Goal: Use online tool/utility: Utilize a website feature to perform a specific function

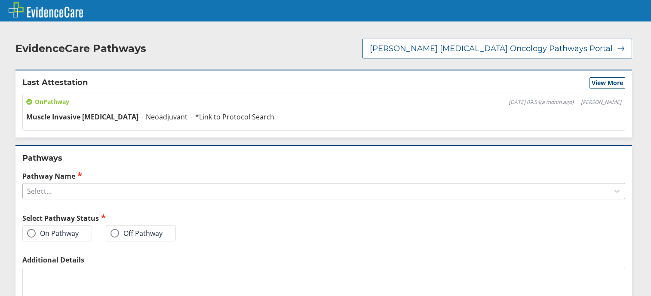
drag, startPoint x: 76, startPoint y: 191, endPoint x: 71, endPoint y: 192, distance: 5.7
click at [73, 192] on div "Select..." at bounding box center [316, 191] width 586 height 15
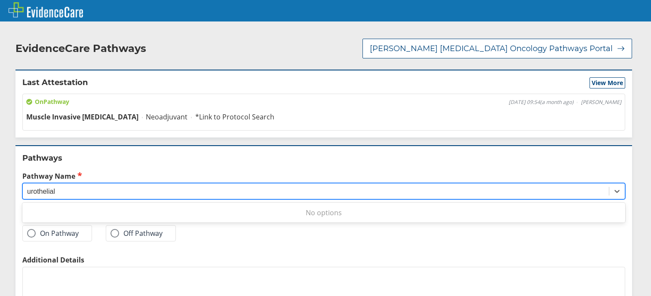
type input "urothelial"
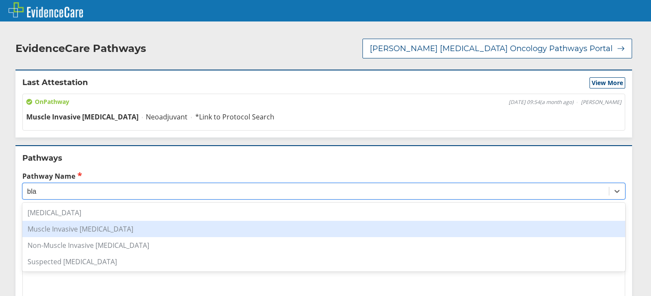
click at [81, 221] on div "Muscle Invasive [MEDICAL_DATA]" at bounding box center [323, 229] width 603 height 16
type input "bla"
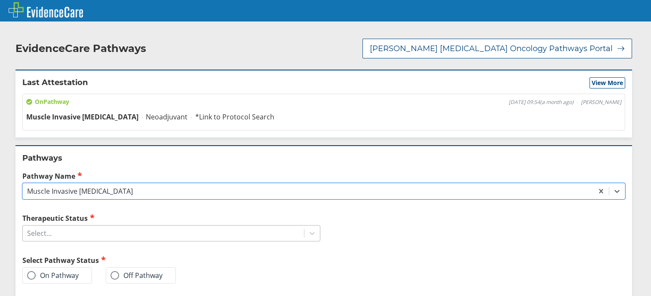
click at [78, 228] on div "Select..." at bounding box center [163, 233] width 281 height 15
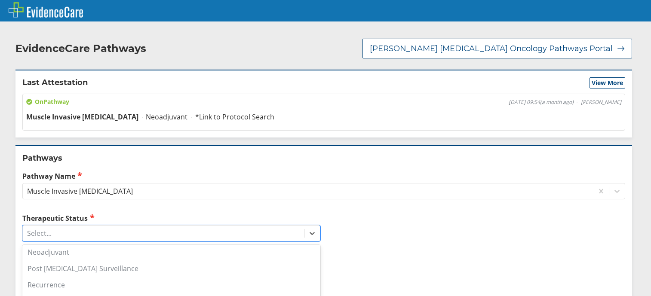
scroll to position [159, 0]
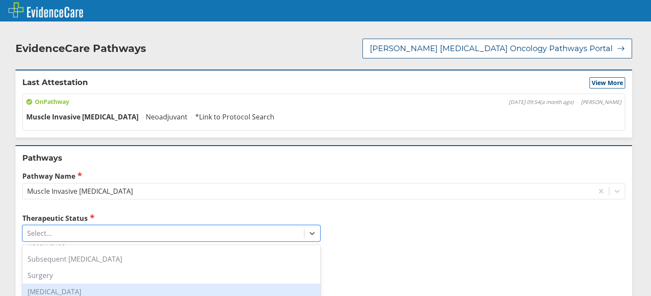
click at [98, 284] on div "[MEDICAL_DATA]" at bounding box center [171, 292] width 298 height 16
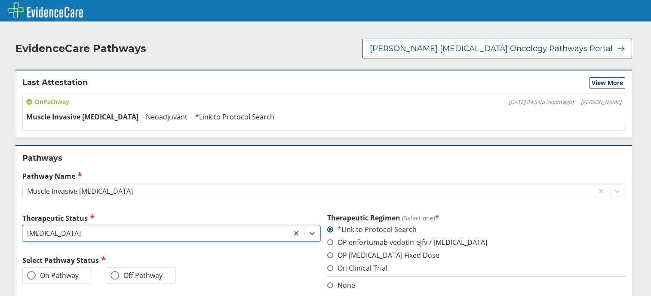
scroll to position [78, 0]
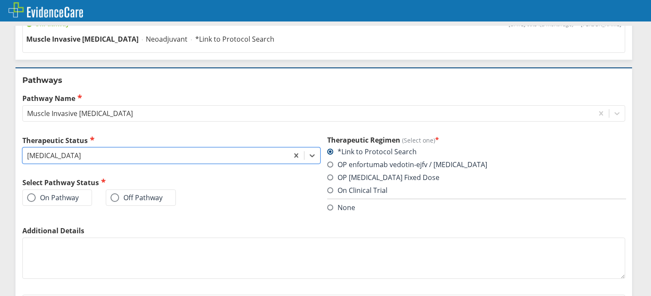
click at [35, 194] on span at bounding box center [31, 198] width 9 height 9
click at [0, 0] on input "On Pathway" at bounding box center [0, 0] width 0 height 0
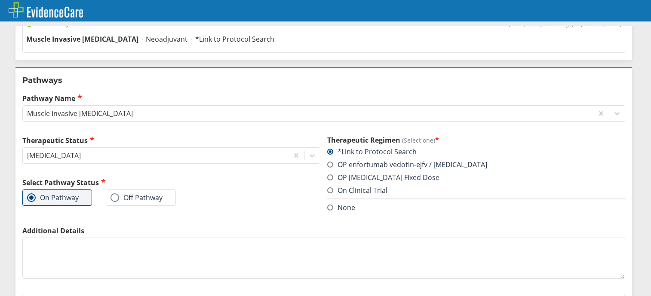
click at [327, 162] on span at bounding box center [330, 165] width 6 height 6
click at [0, 0] on input "OP enfortumab vedotin-ejfv / [MEDICAL_DATA]" at bounding box center [0, 0] width 0 height 0
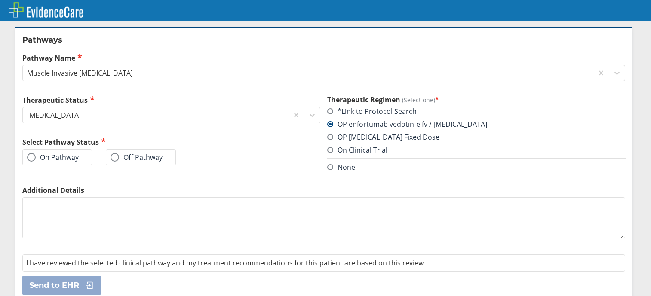
click at [58, 153] on label "On Pathway" at bounding box center [53, 157] width 52 height 9
click at [0, 0] on input "On Pathway" at bounding box center [0, 0] width 0 height 0
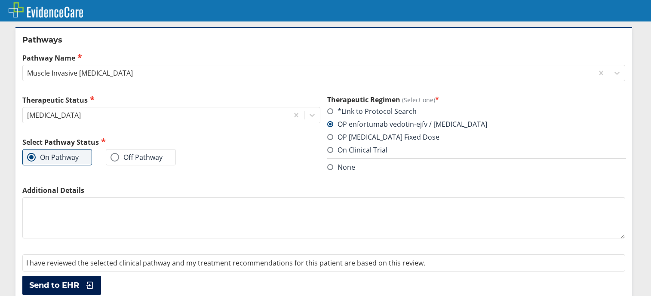
click at [79, 281] on span "Send to EHR" at bounding box center [54, 286] width 50 height 10
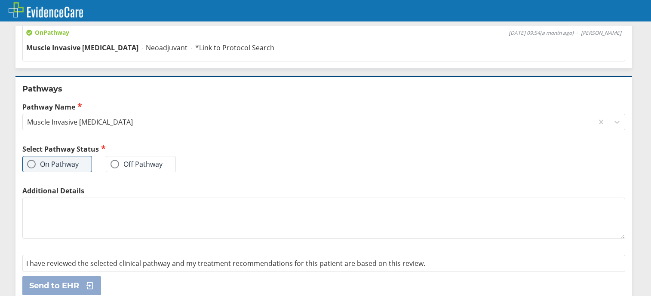
scroll to position [0, 0]
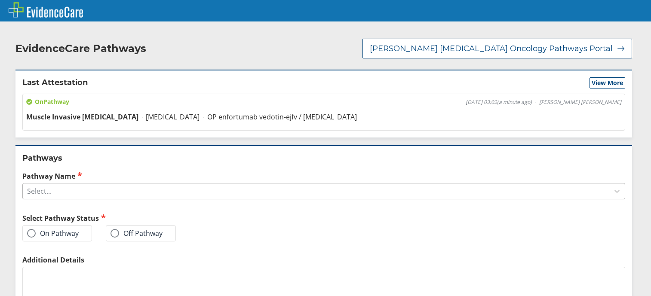
click at [42, 187] on div "Select..." at bounding box center [39, 191] width 25 height 9
click at [163, 145] on div "Pathways Pathway Name Select... Select Pathway Status On Pathway Off Pathway Ad…" at bounding box center [323, 258] width 617 height 226
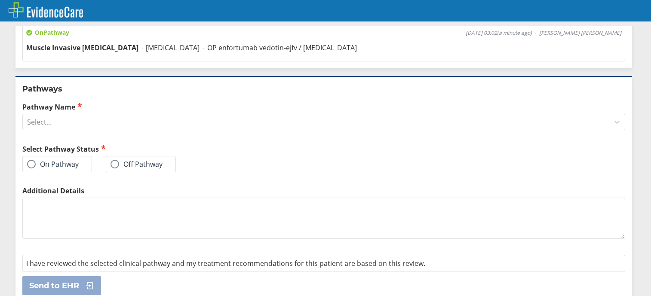
click at [56, 160] on label "On Pathway" at bounding box center [53, 164] width 52 height 9
click at [0, 0] on input "On Pathway" at bounding box center [0, 0] width 0 height 0
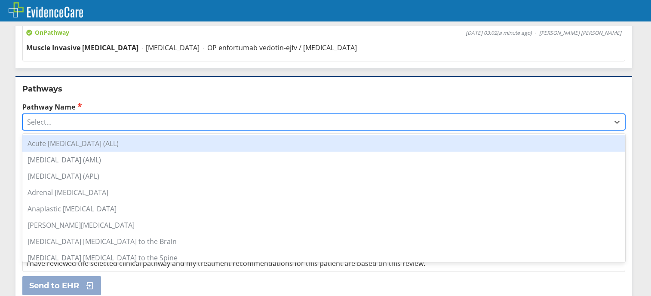
click at [72, 115] on div "Select..." at bounding box center [316, 122] width 586 height 15
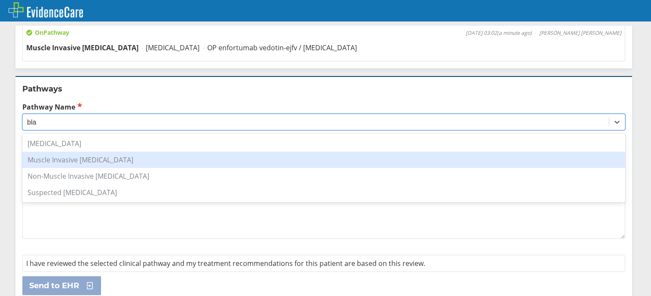
click at [109, 154] on div "Muscle Invasive [MEDICAL_DATA]" at bounding box center [323, 160] width 603 height 16
type input "bla"
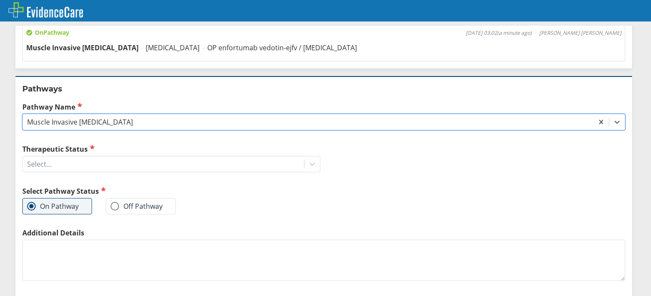
scroll to position [112, 0]
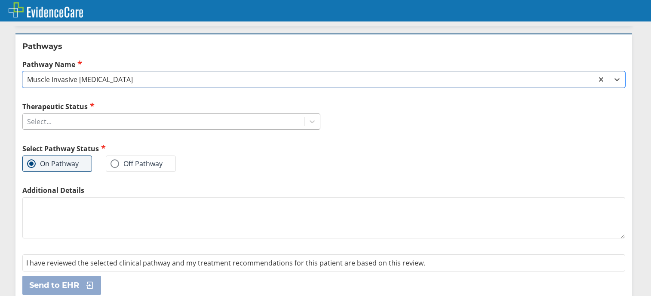
click at [79, 114] on div "Select..." at bounding box center [163, 121] width 281 height 15
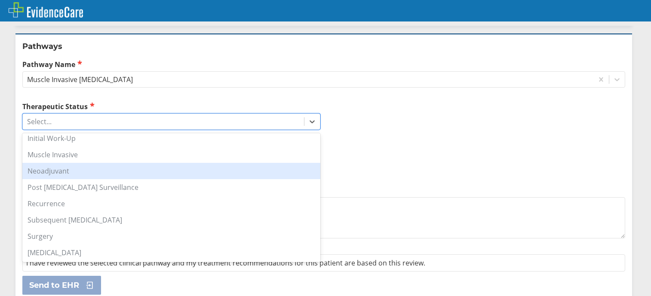
scroll to position [47, 0]
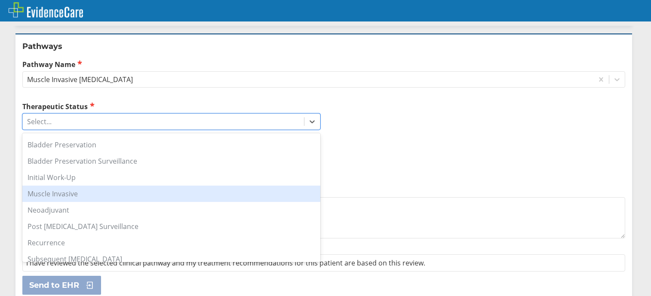
click at [60, 186] on div "Muscle Invasive" at bounding box center [171, 194] width 298 height 16
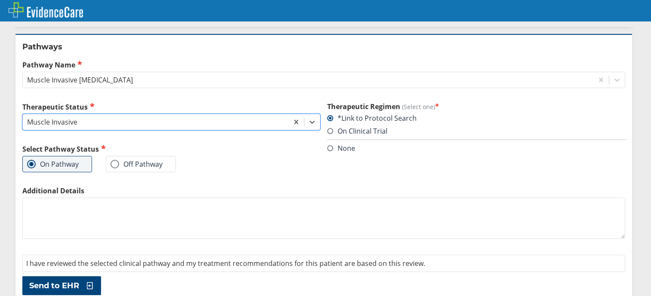
scroll to position [112, 0]
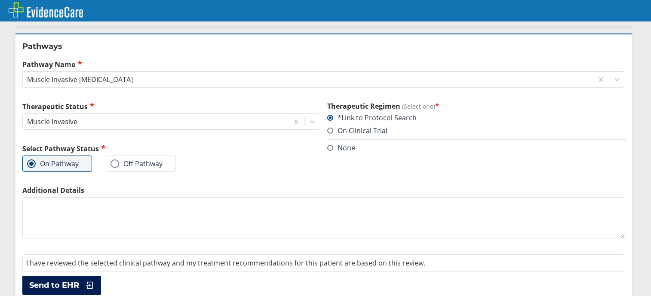
click at [59, 281] on span "Send to EHR" at bounding box center [54, 286] width 50 height 10
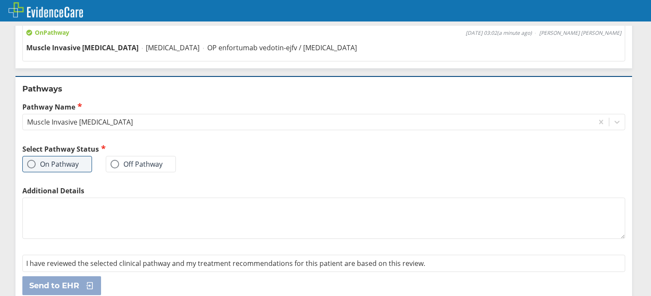
scroll to position [0, 0]
